Goal: Task Accomplishment & Management: Use online tool/utility

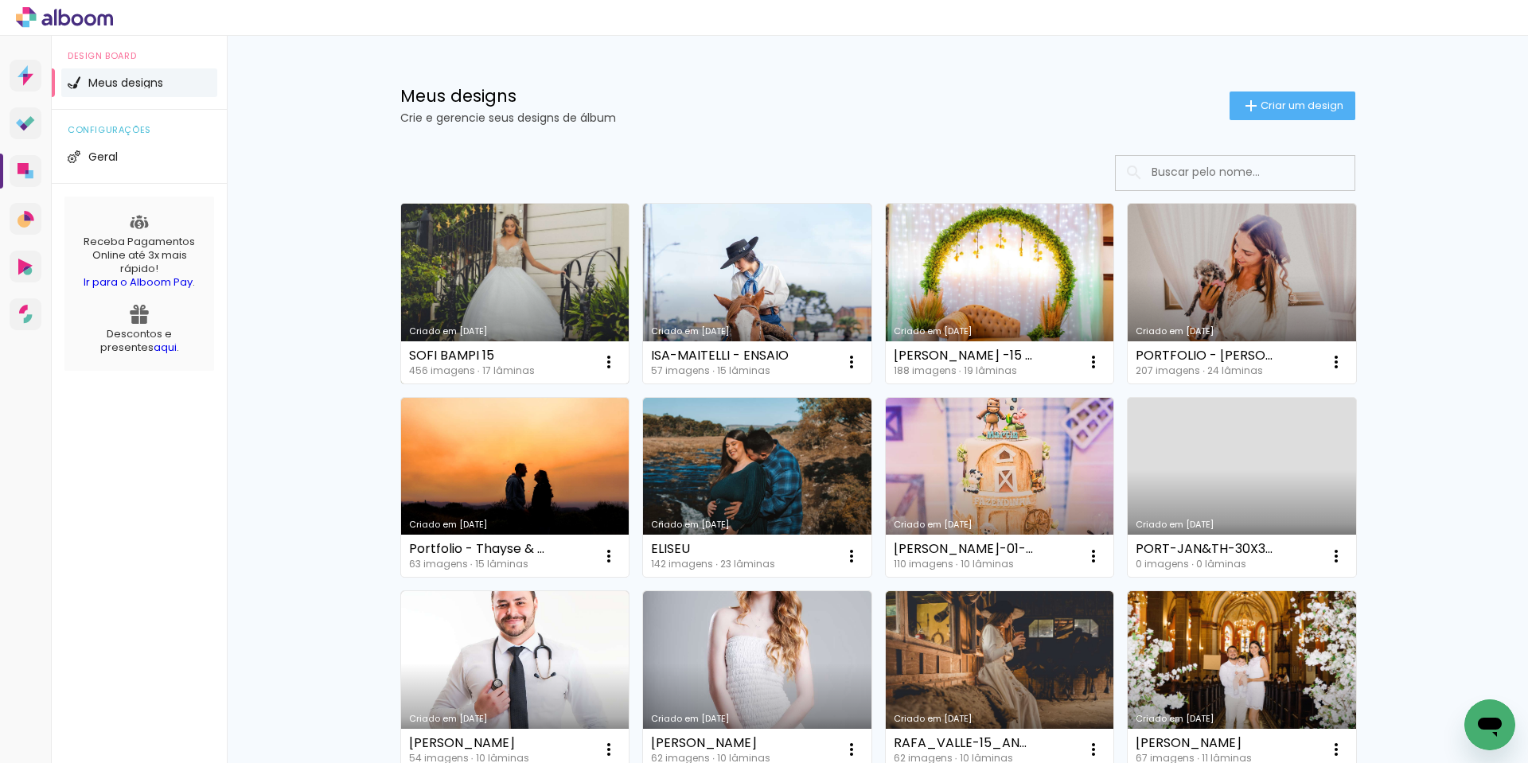
click at [454, 291] on link "Criado em [DATE]" at bounding box center [515, 294] width 228 height 180
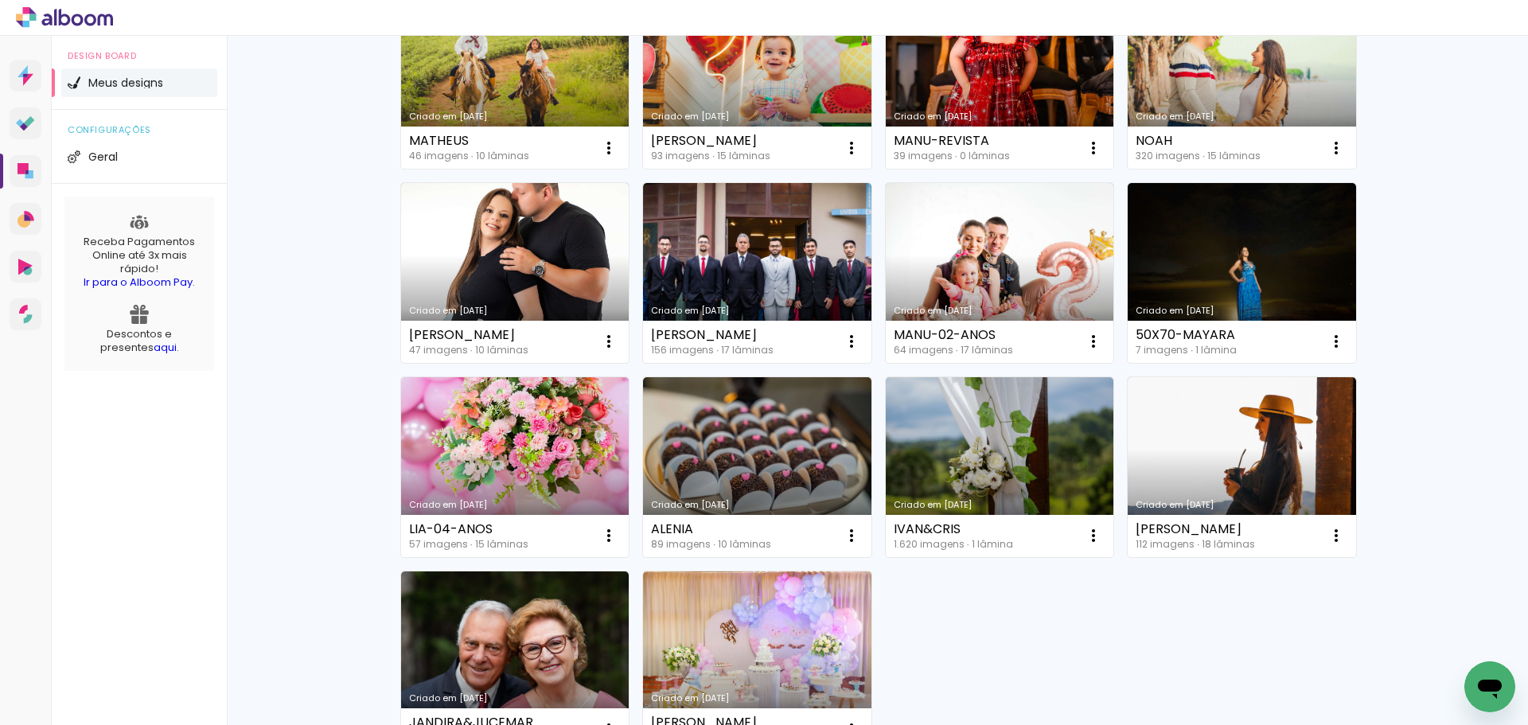
scroll to position [716, 0]
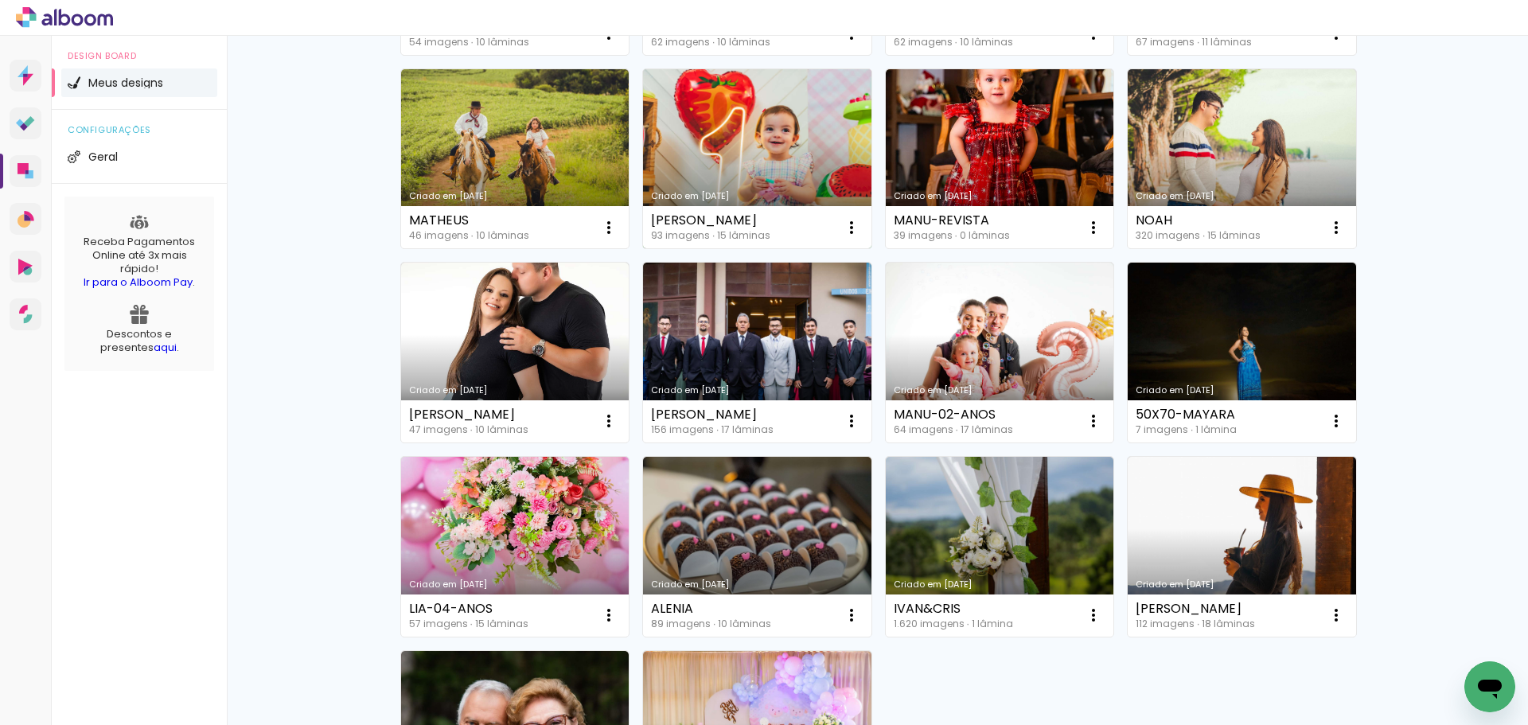
click at [786, 111] on link "Criado em [DATE]" at bounding box center [757, 159] width 228 height 180
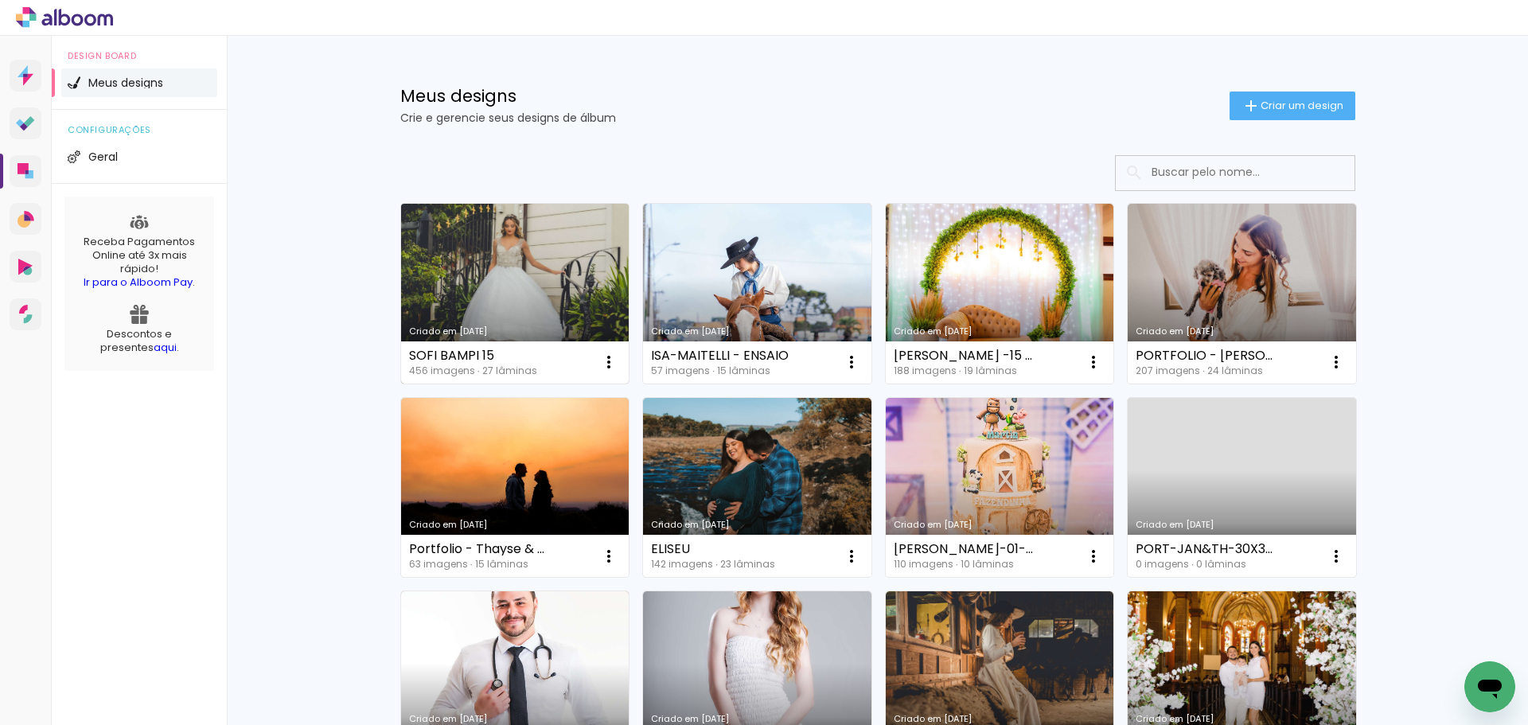
click at [569, 353] on div "SOFI BAMPI 15 456 imagens ∙ 27 lâminas Abrir Fazer uma cópia Excluir" at bounding box center [515, 363] width 228 height 42
click at [557, 302] on link "Criado em 22/09/25" at bounding box center [515, 294] width 228 height 180
